Goal: Task Accomplishment & Management: Manage account settings

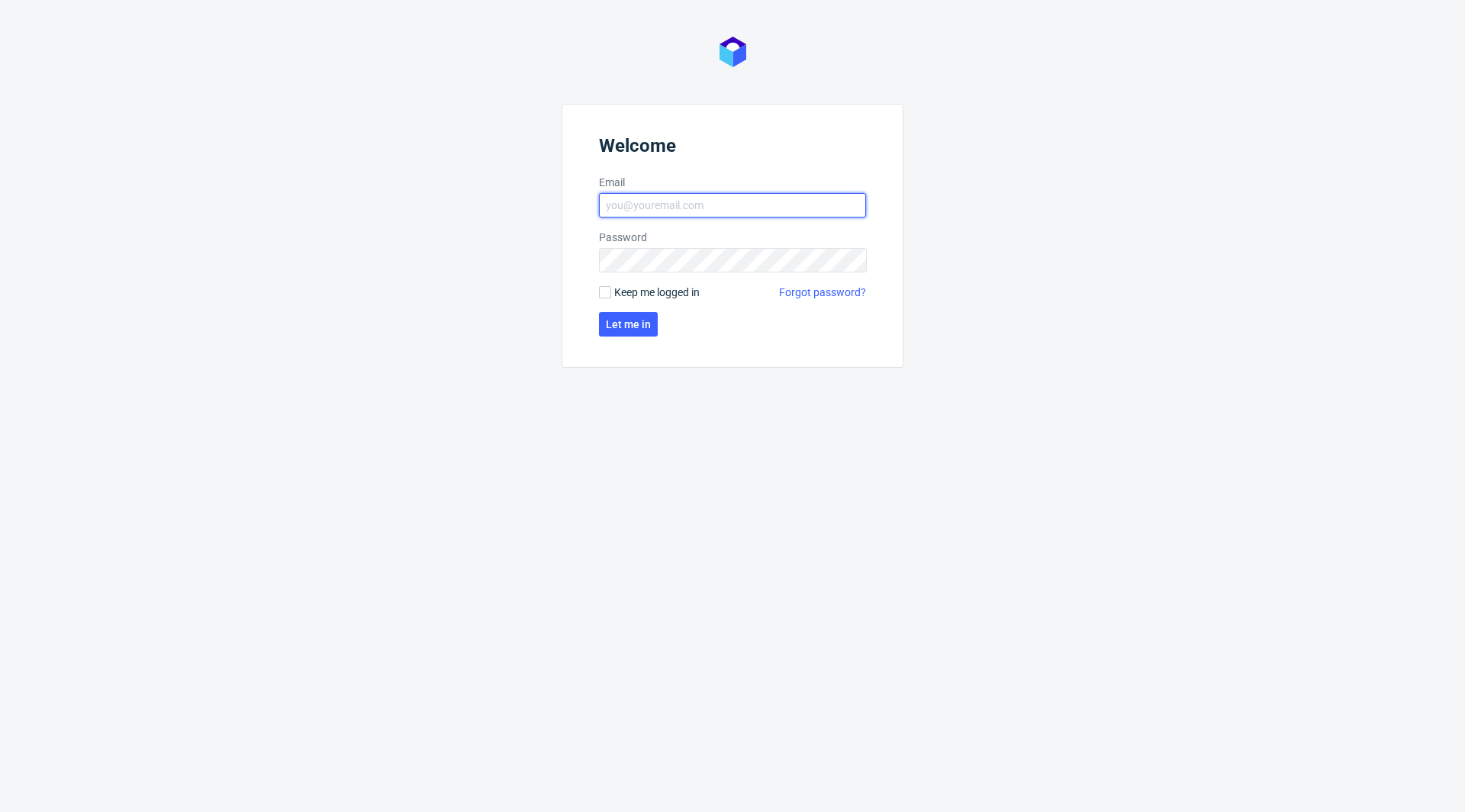
click at [698, 205] on input "Email" at bounding box center [732, 205] width 267 height 25
click at [723, 209] on input "Email" at bounding box center [732, 205] width 267 height 25
type input "[EMAIL_ADDRESS][DOMAIN_NAME]"
click button "Let me in" at bounding box center [628, 324] width 59 height 25
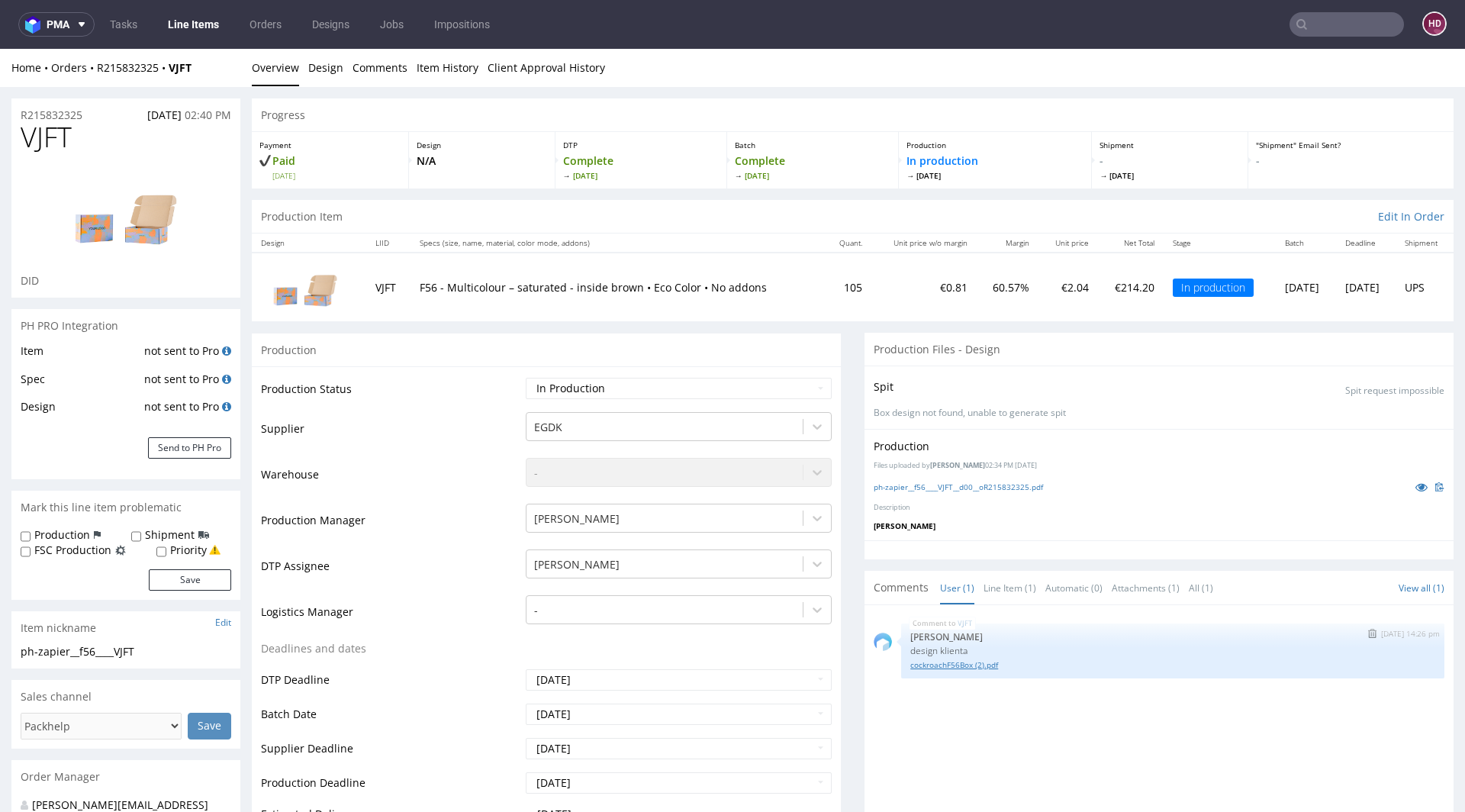
click at [962, 659] on link "cockroachF56Box (2).pdf" at bounding box center [1172, 665] width 525 height 11
click at [974, 666] on link "cockroachF56Box (2).pdf" at bounding box center [1172, 665] width 525 height 11
click at [974, 490] on link "ph-zapier__f56____VJFT__d00__oR215832325.pdf" at bounding box center [958, 486] width 169 height 11
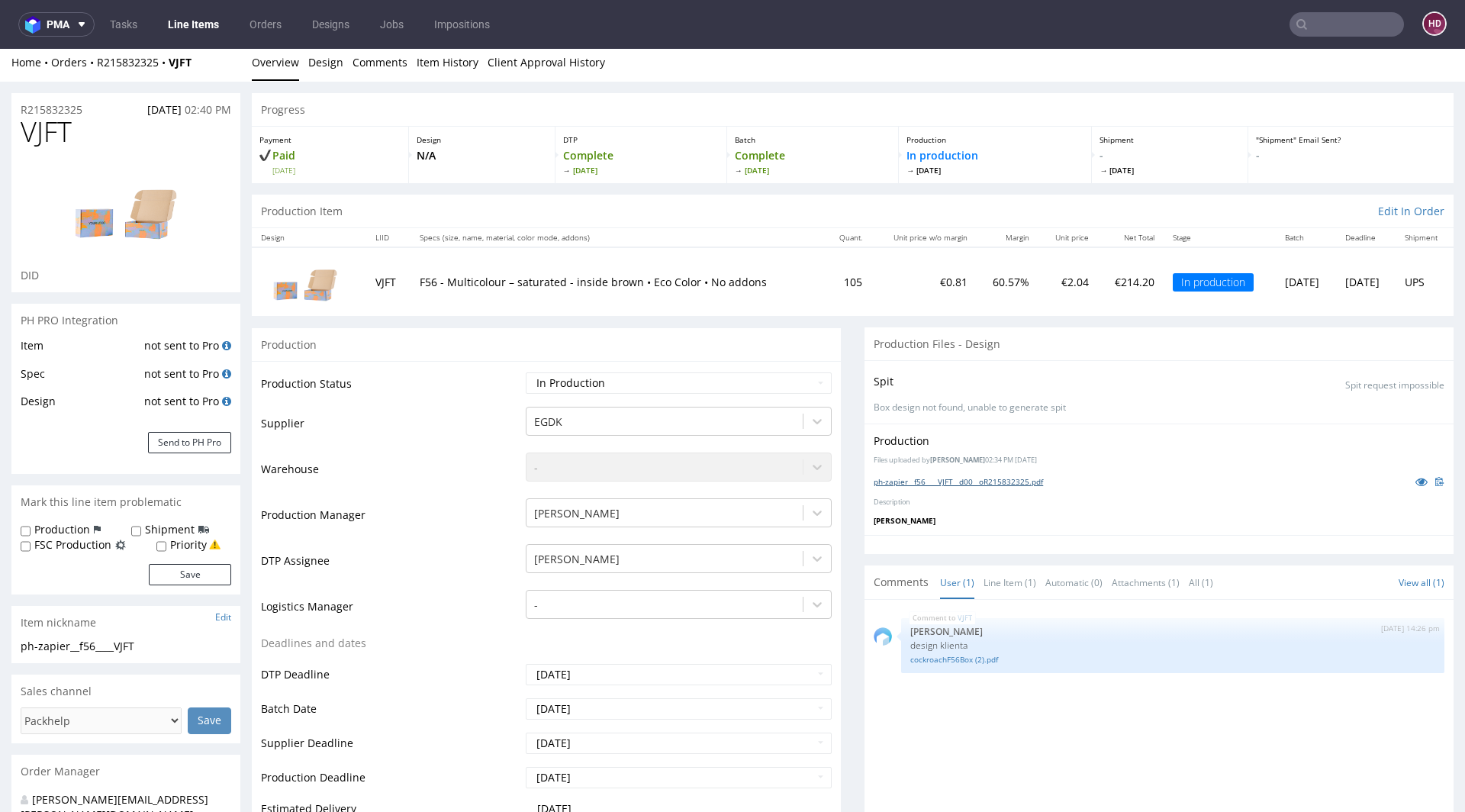
scroll to position [3, 0]
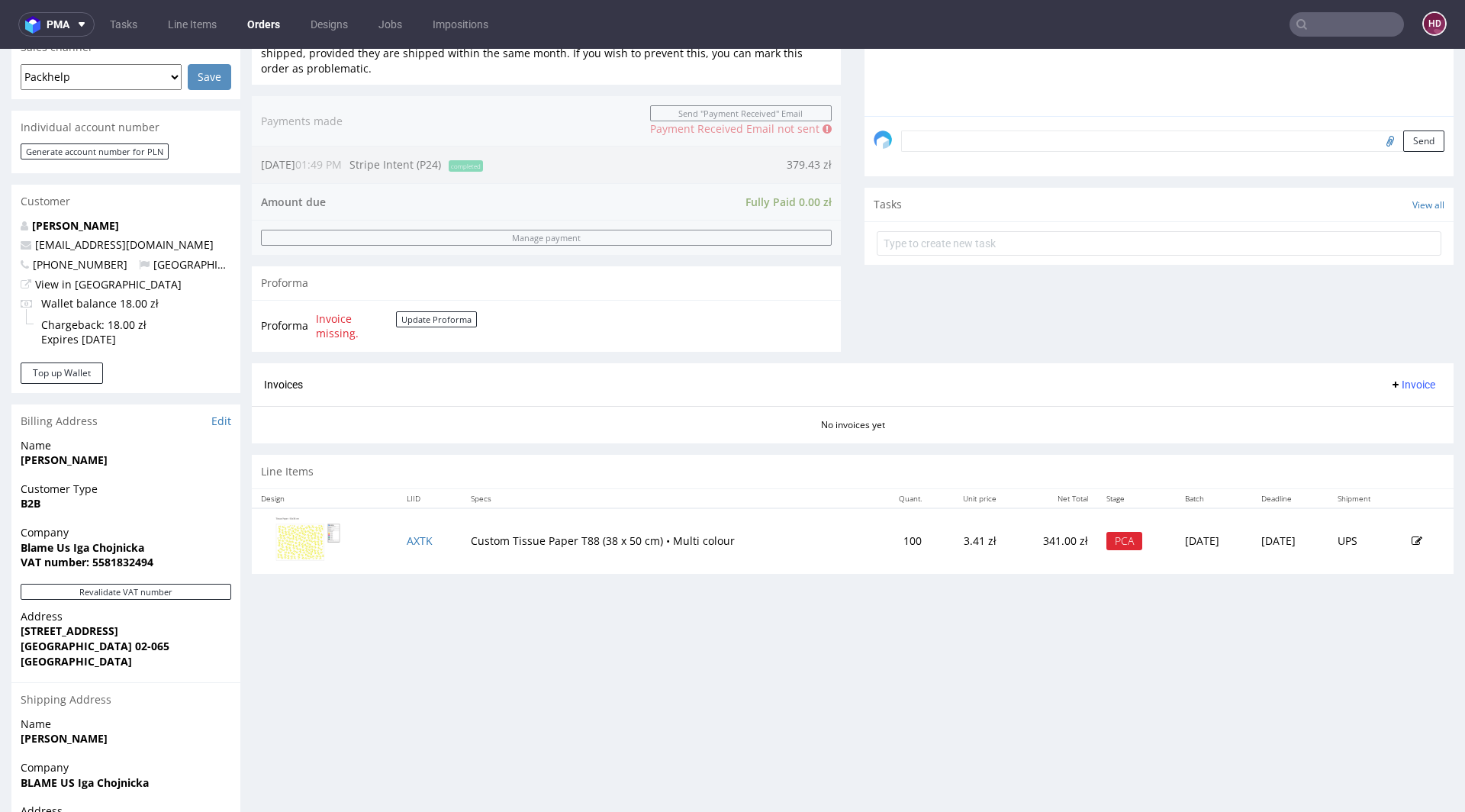
scroll to position [534, 0]
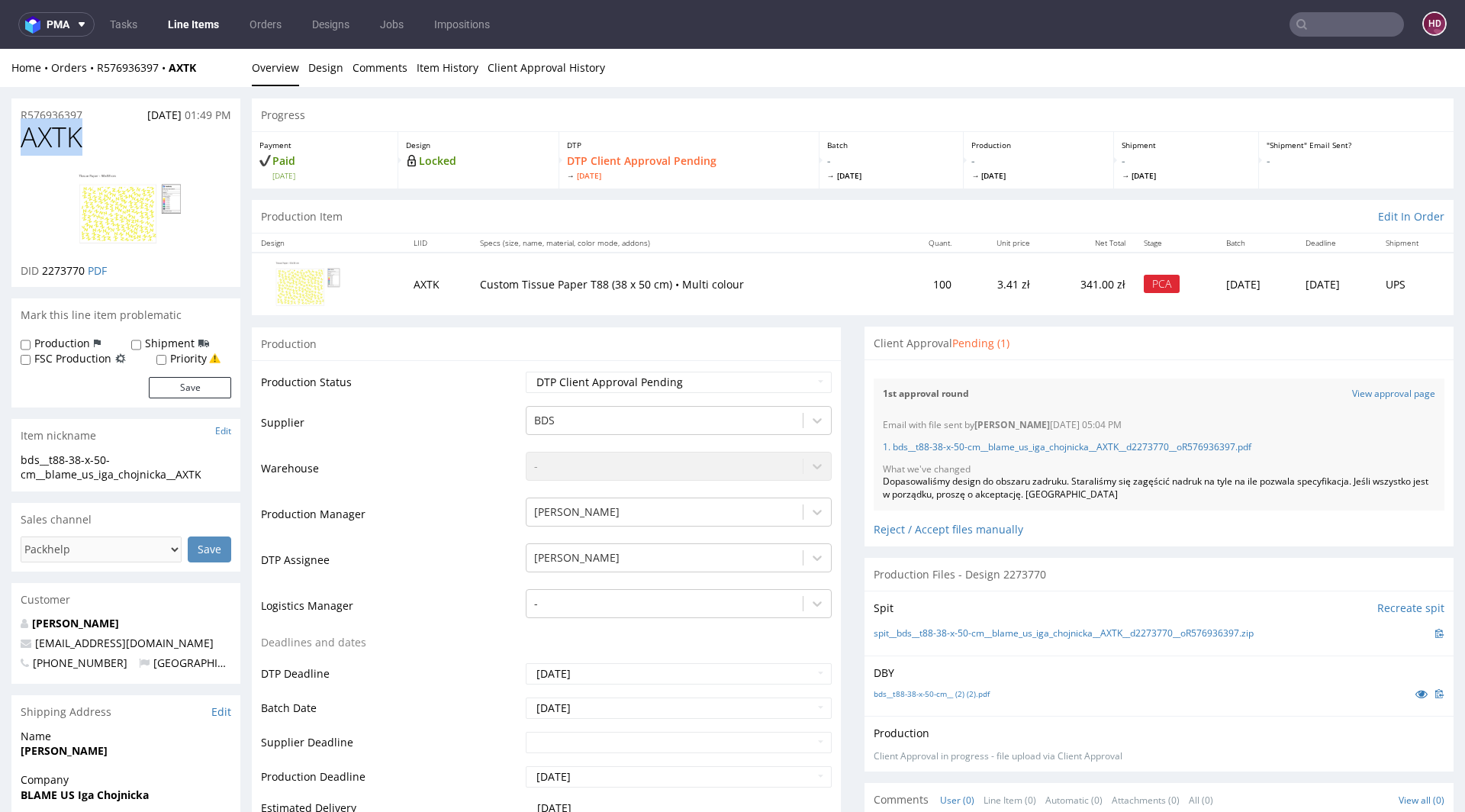
drag, startPoint x: 106, startPoint y: 145, endPoint x: 0, endPoint y: 122, distance: 108.5
copy span "AXTK"
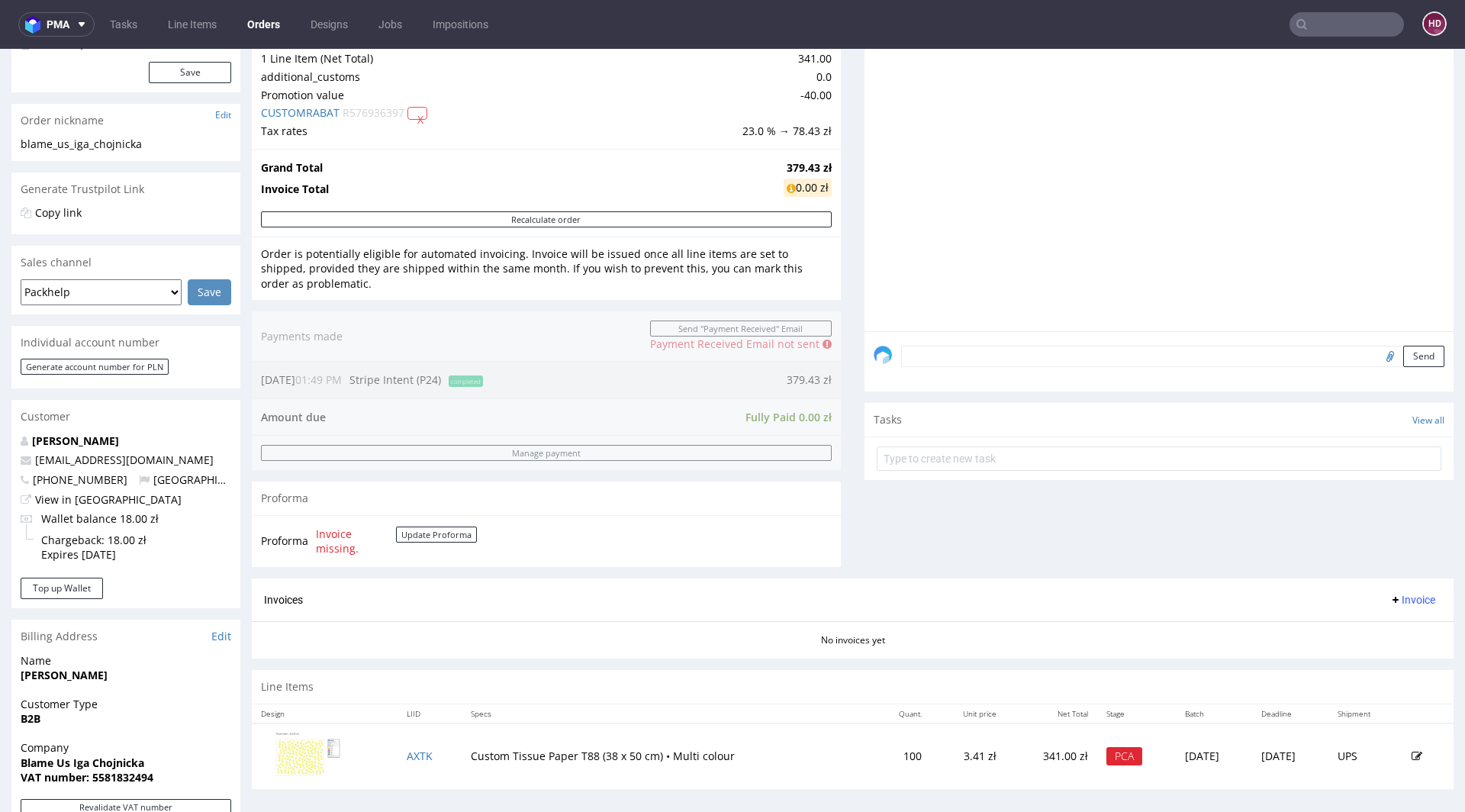
scroll to position [294, 0]
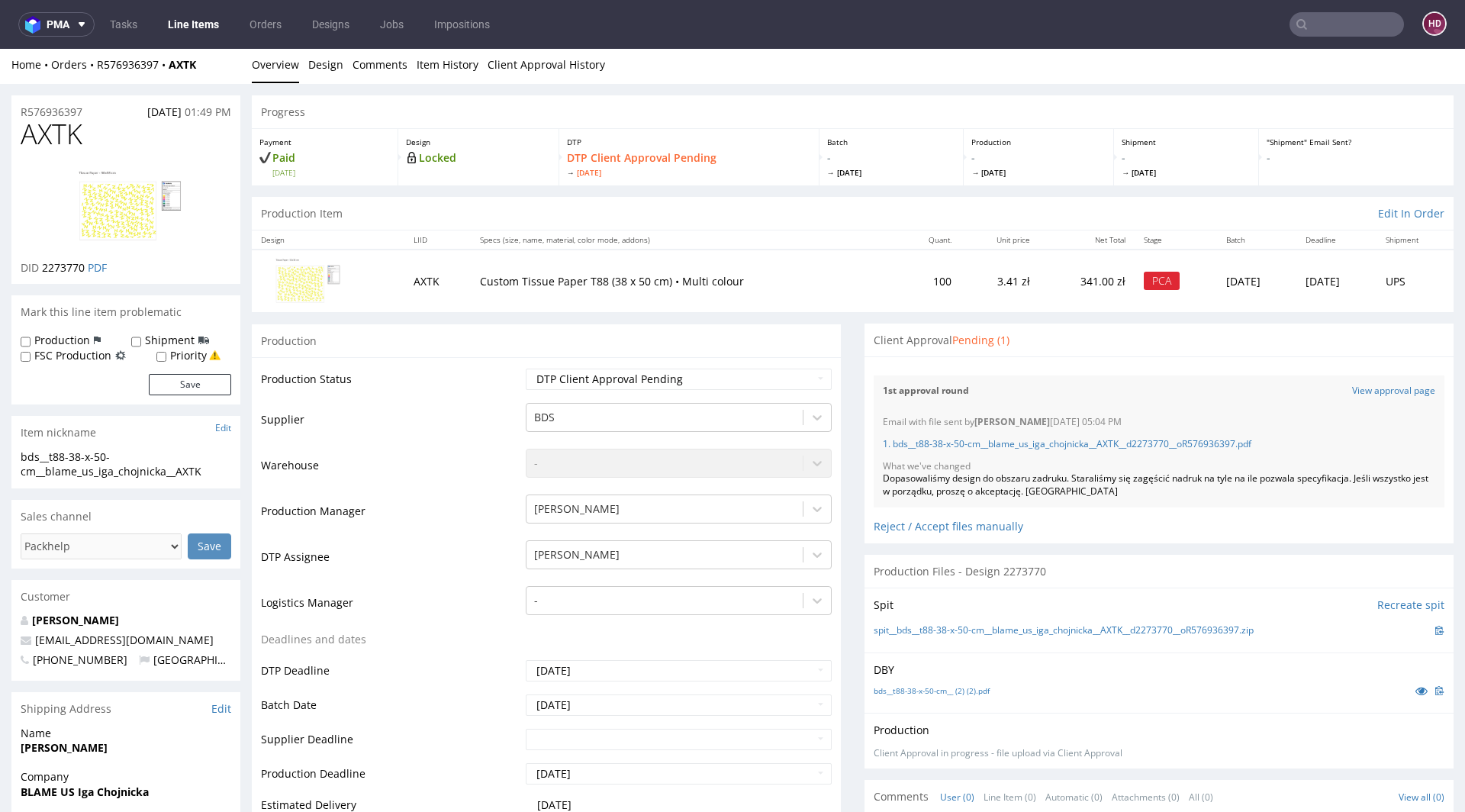
scroll to position [6, 0]
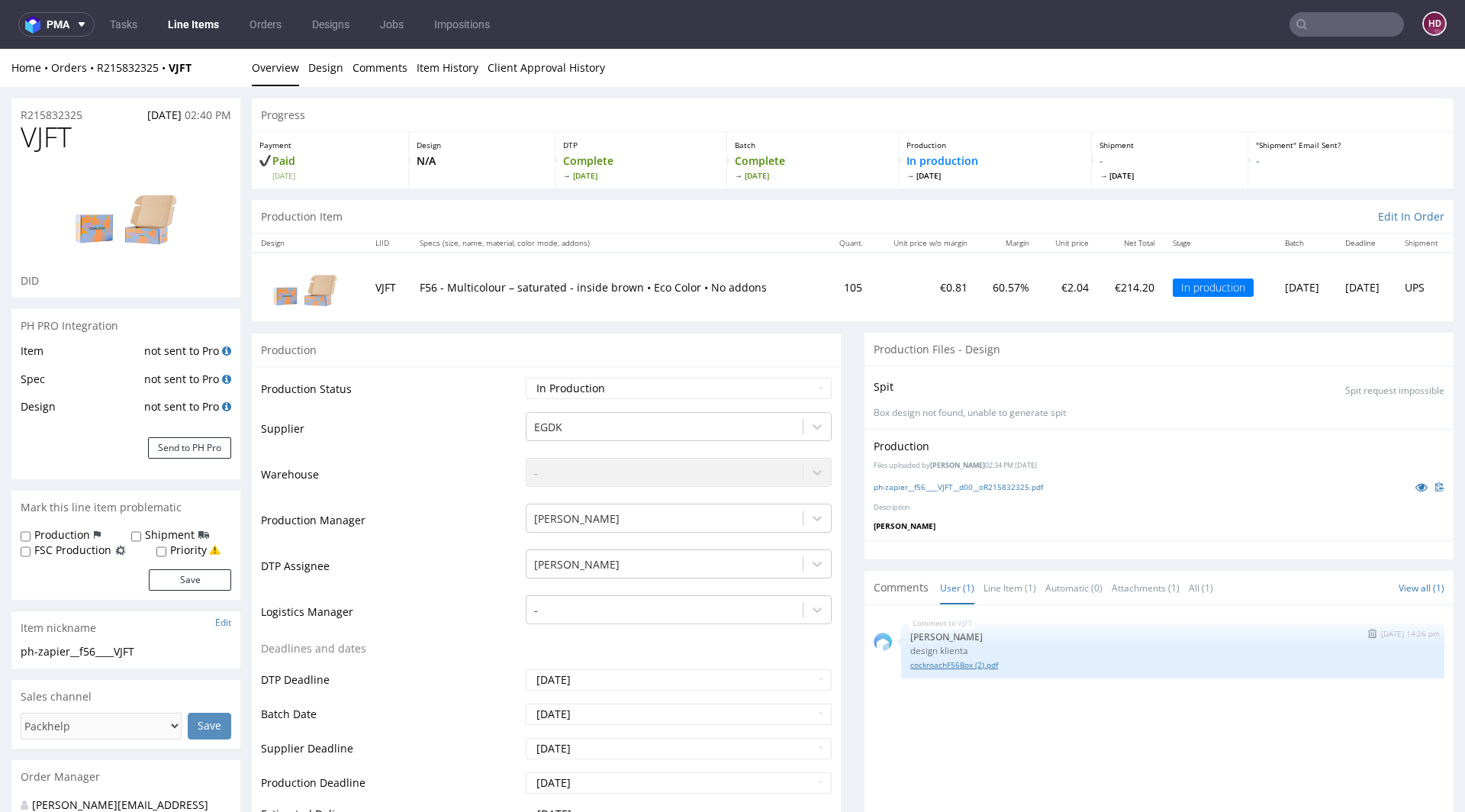
click at [923, 665] on link "cockroachF56Box (2).pdf" at bounding box center [1172, 665] width 525 height 11
click at [977, 486] on link "ph-zapier__f56____VJFT__d00__oR215832325.pdf" at bounding box center [958, 486] width 169 height 11
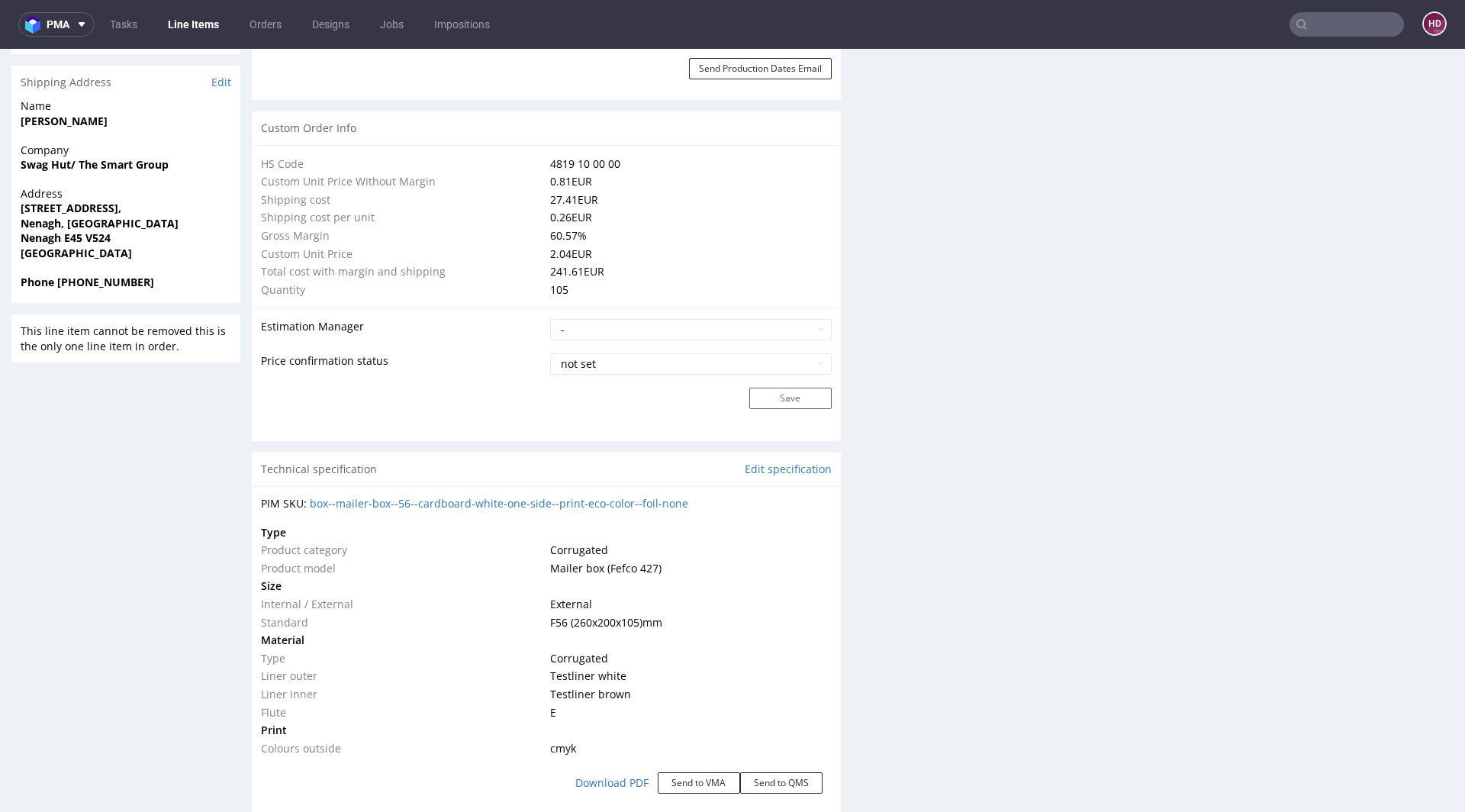
scroll to position [1049, 0]
click at [777, 470] on link "Edit specification" at bounding box center [788, 472] width 87 height 16
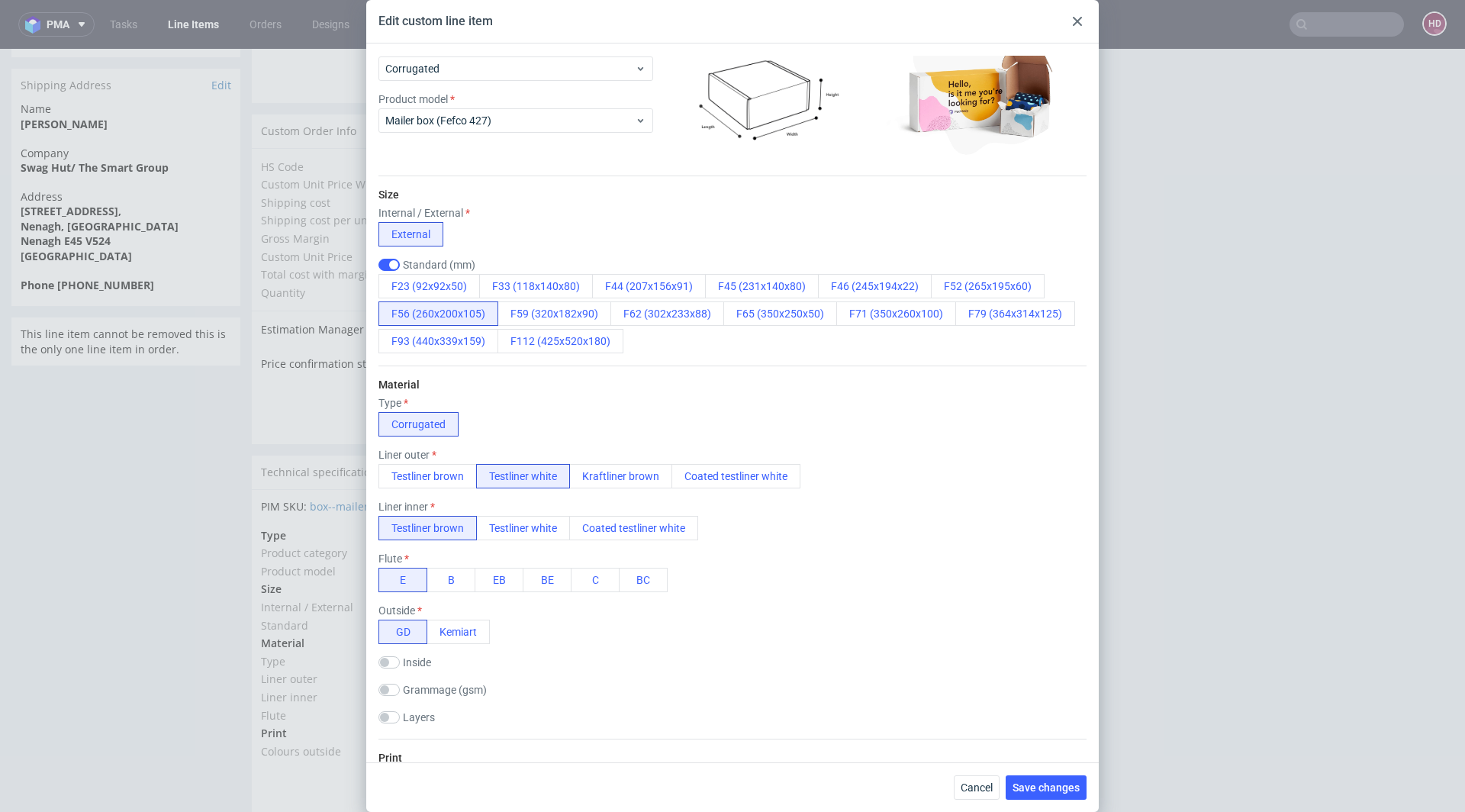
scroll to position [95, 0]
click at [996, 783] on button "Cancel" at bounding box center [976, 787] width 46 height 25
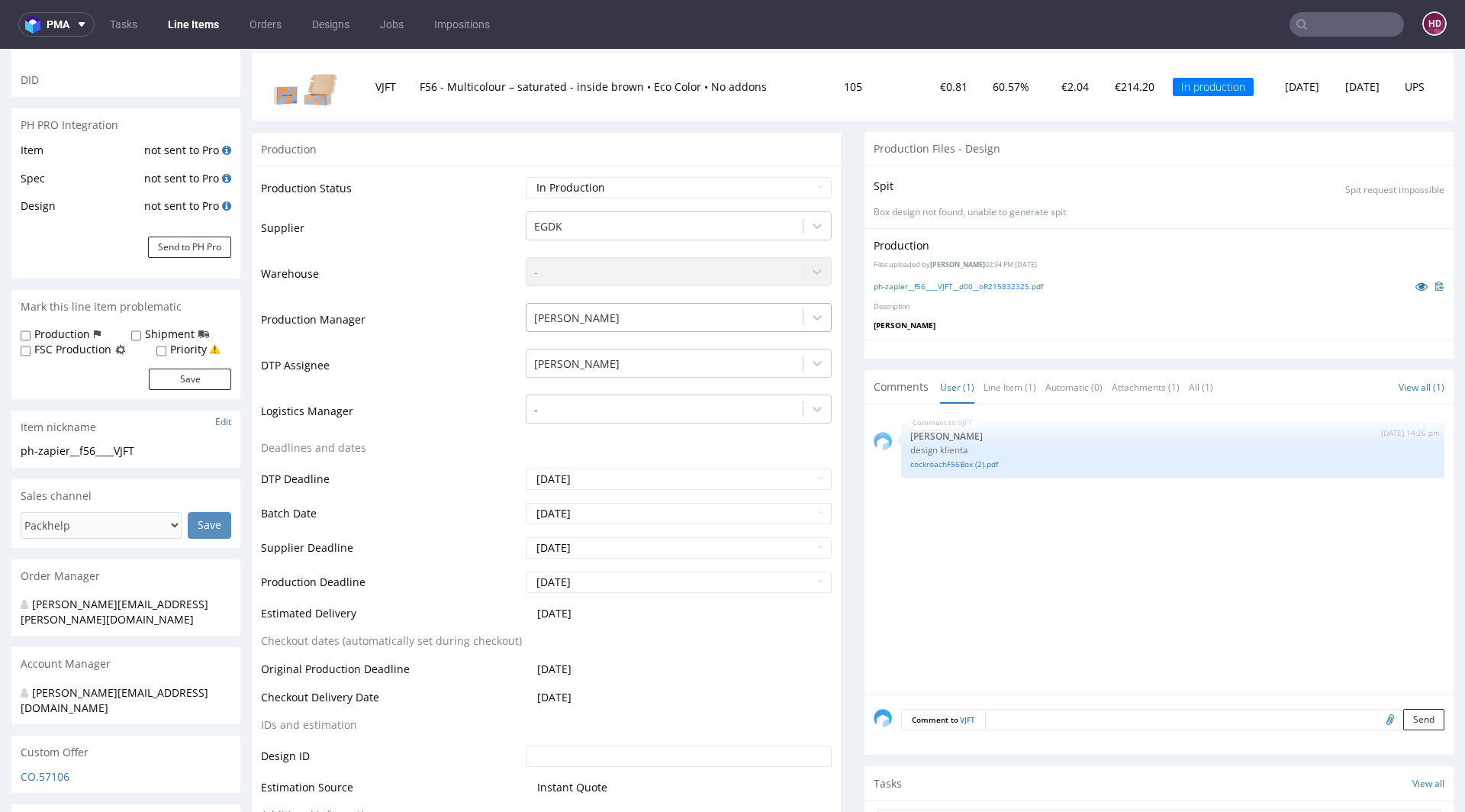
scroll to position [0, 0]
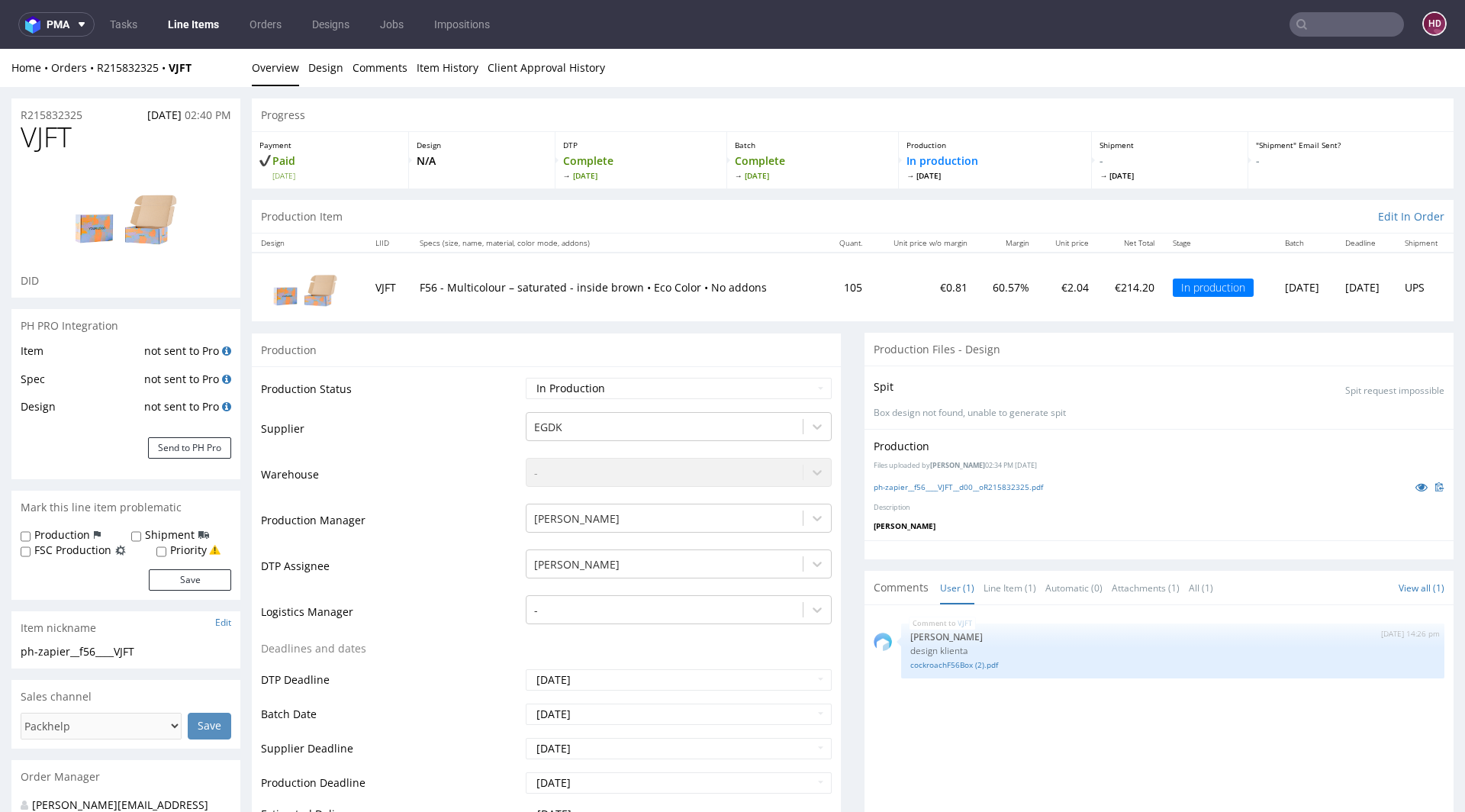
click at [1313, 19] on input "text" at bounding box center [1346, 25] width 114 height 25
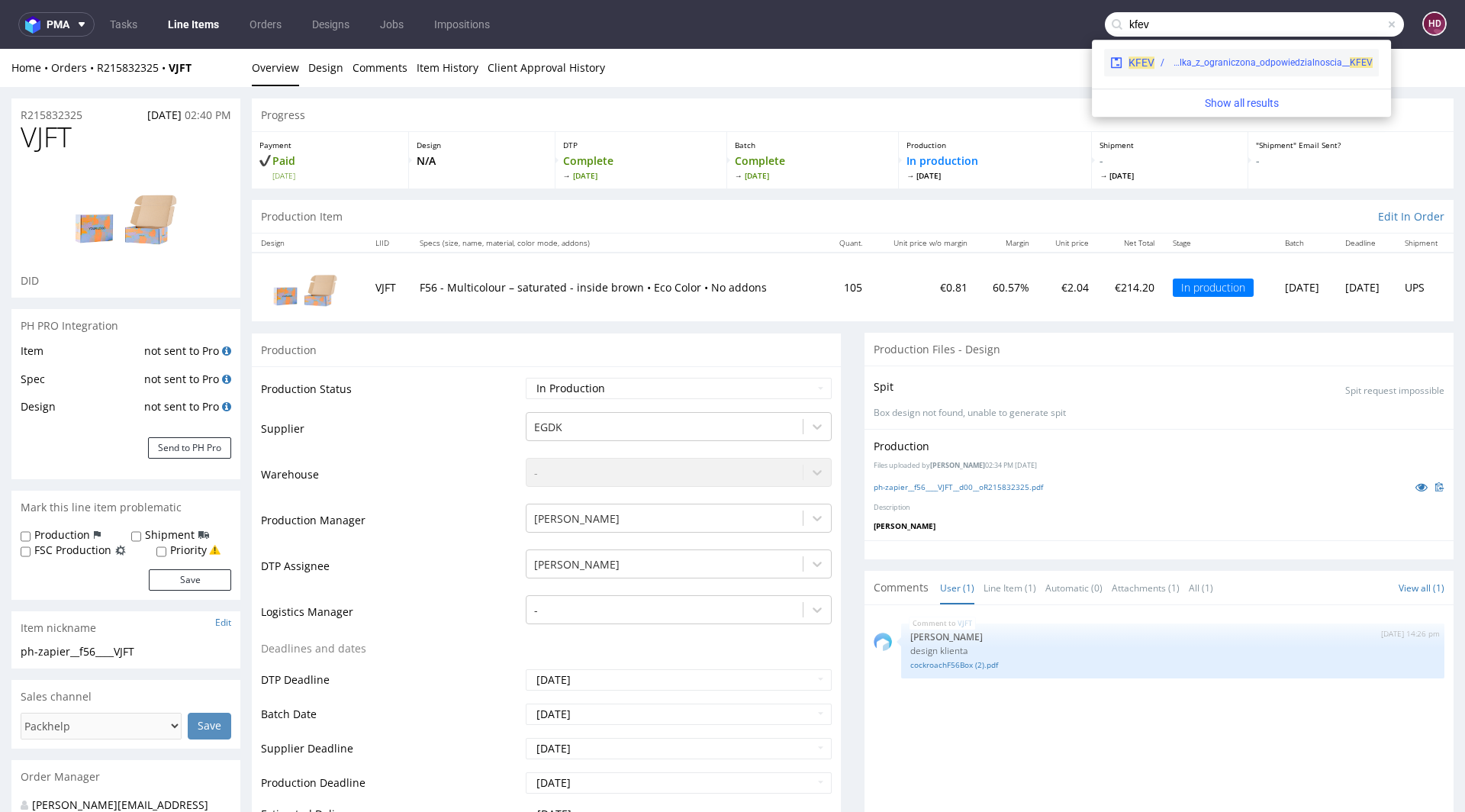
type input "kfev"
click at [1320, 66] on div "EGDK__f56__taio_spolka_z_ograniczona_odpowiedzialnoscia__ KFEV" at bounding box center [1271, 62] width 202 height 14
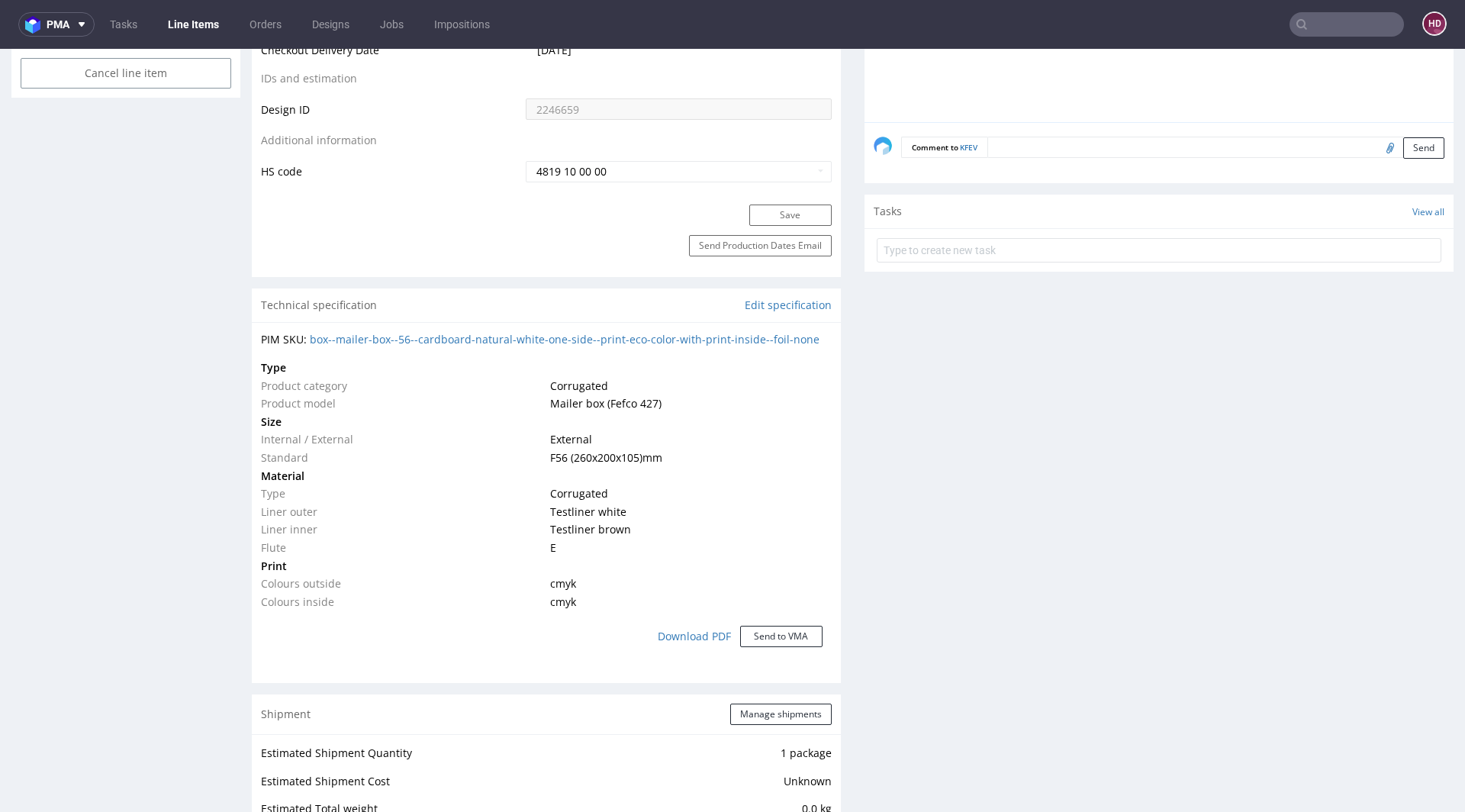
scroll to position [1015, 0]
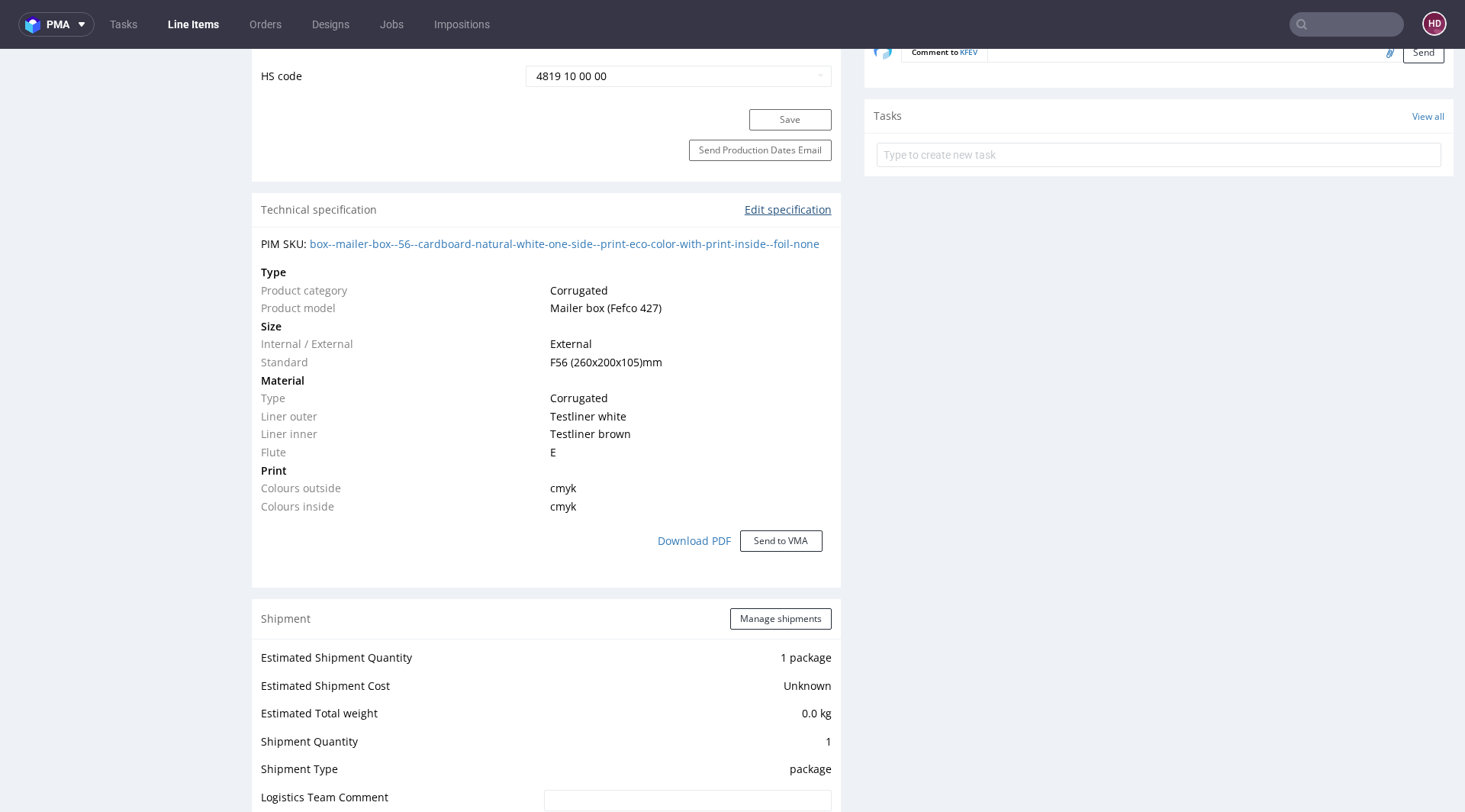
click at [761, 204] on link "Edit specification" at bounding box center [788, 209] width 87 height 16
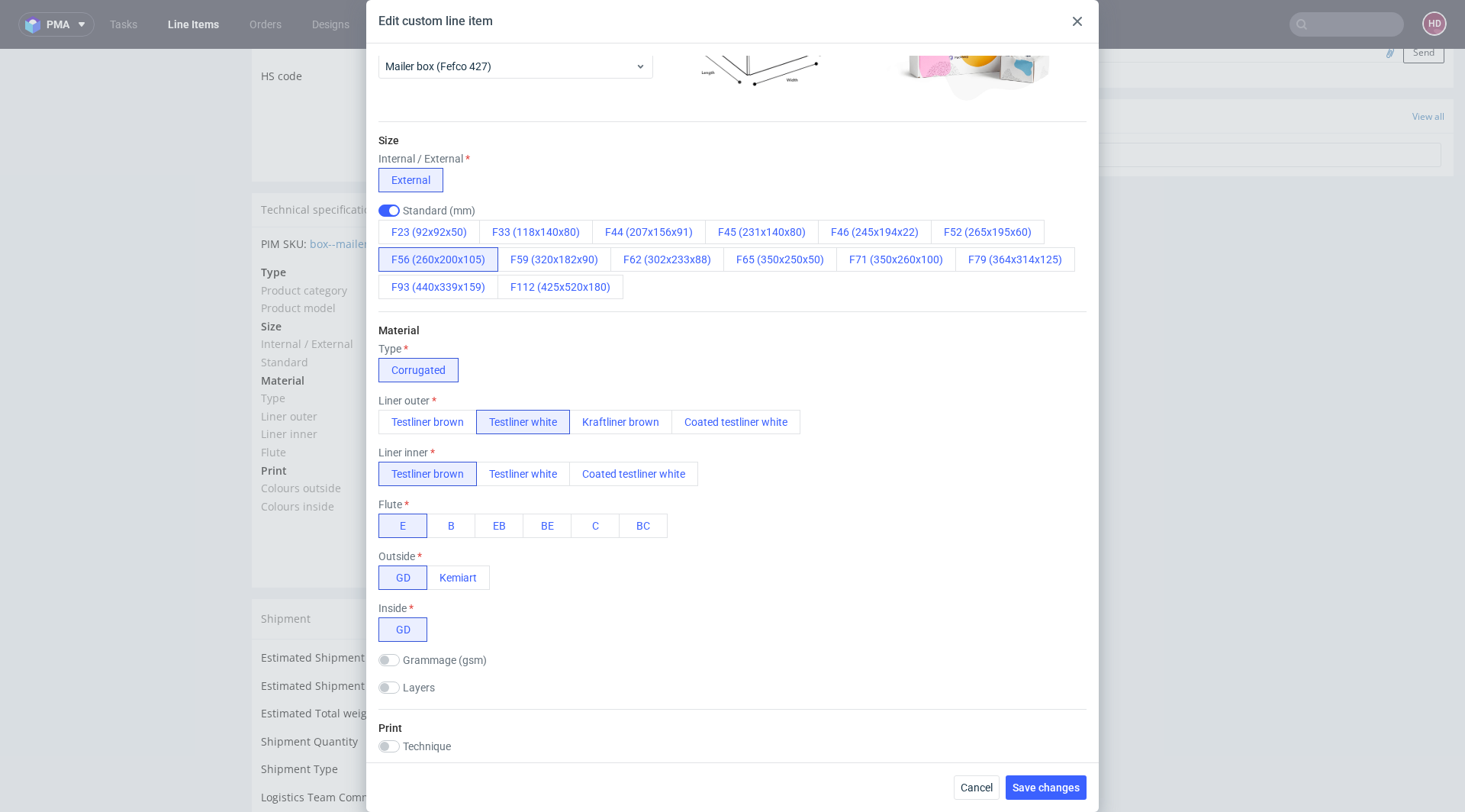
scroll to position [0, 0]
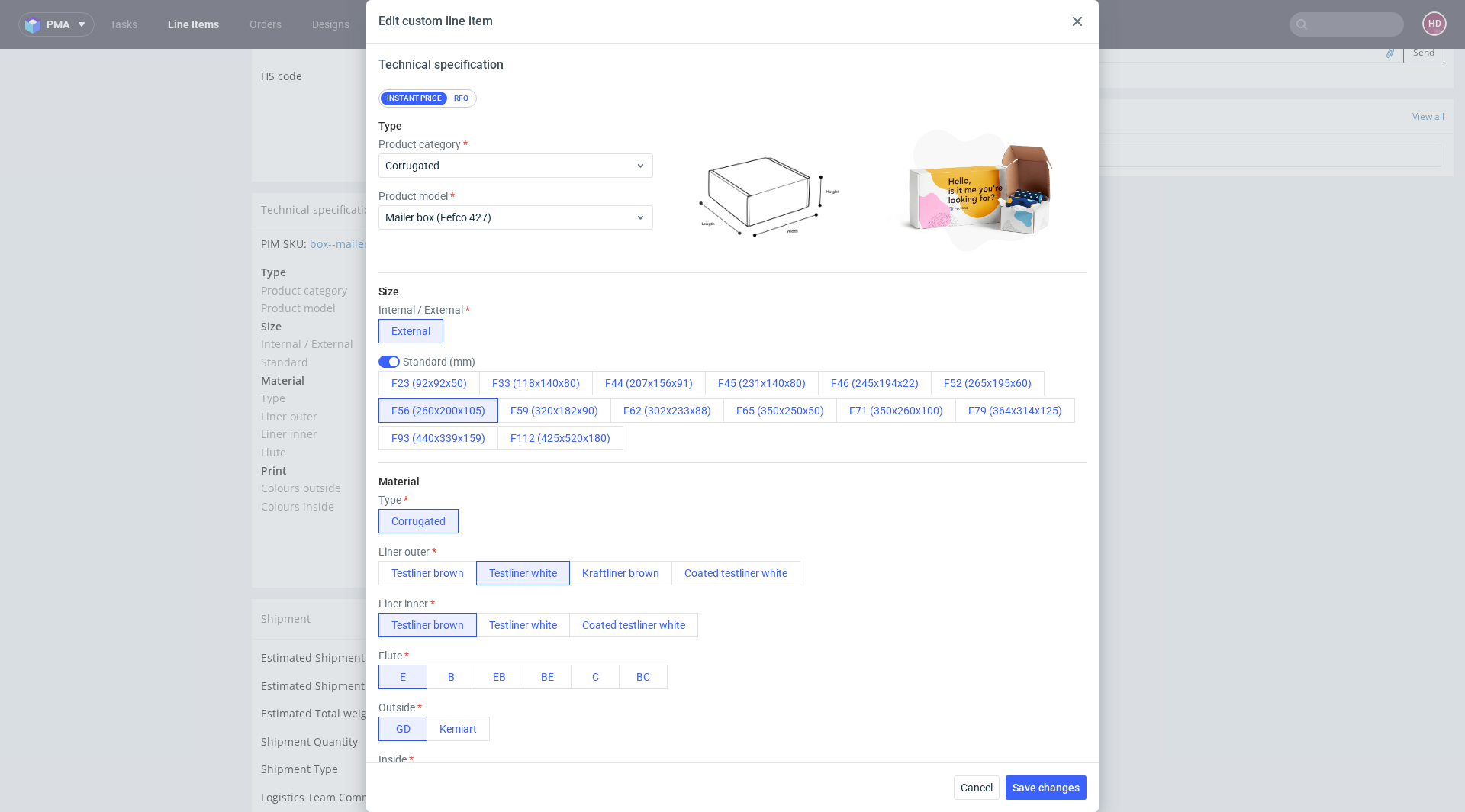
click at [1287, 421] on div "Edit custom line item Technical specification Instant price RFQ Type Product ca…" at bounding box center [732, 406] width 1465 height 812
click at [965, 216] on img at bounding box center [980, 190] width 188 height 153
click at [1079, 21] on icon at bounding box center [1077, 21] width 9 height 9
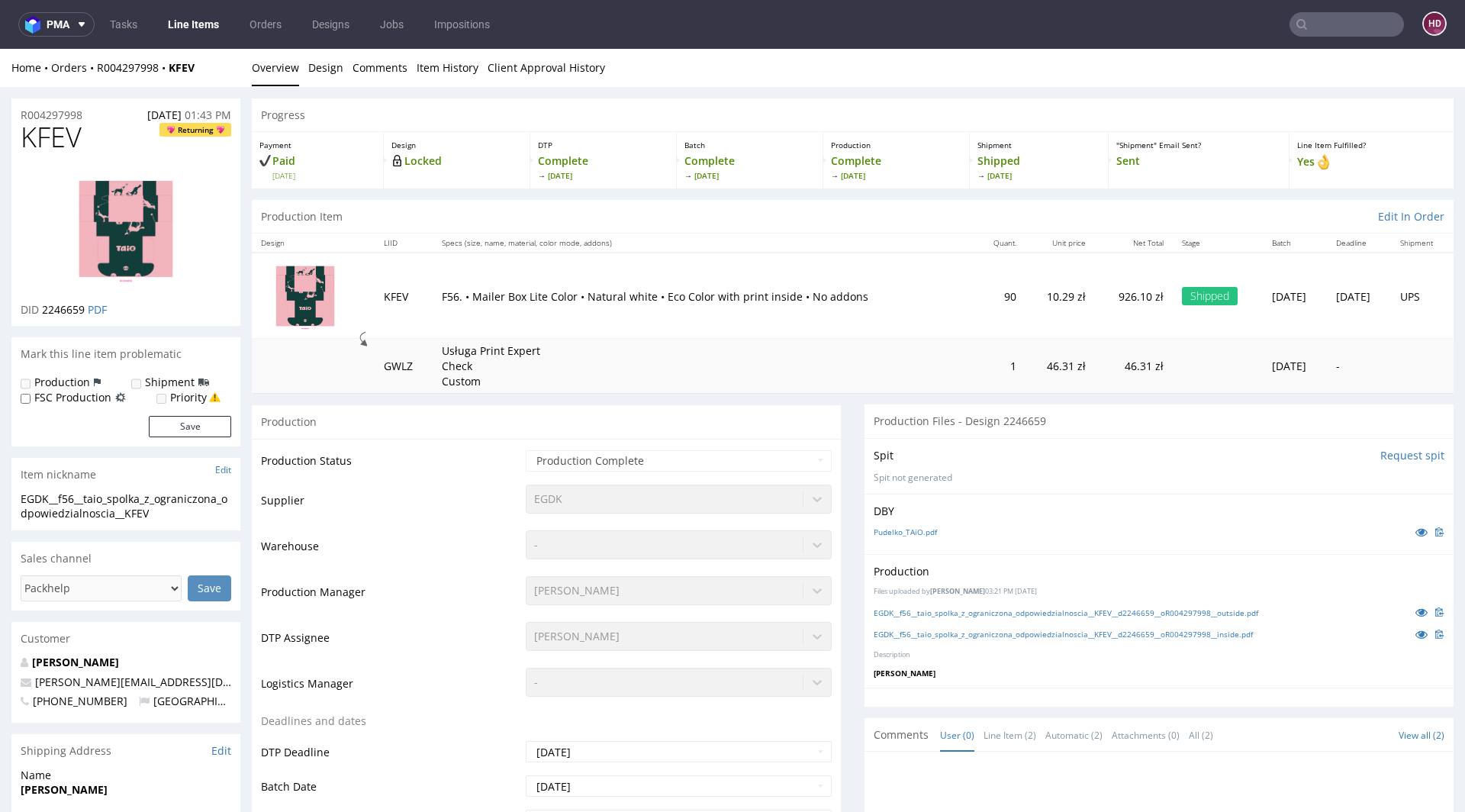
click at [1017, 600] on div "Production Files uploaded by [PERSON_NAME] 03:21 PM [DATE] EGDK__f56__taio_spol…" at bounding box center [1159, 621] width 589 height 134
click at [1015, 610] on link "EGDK__f56__taio_spolka_z_ograniczona_odpowiedzialnoscia__KFEV__d2246659__oR0042…" at bounding box center [1066, 612] width 384 height 11
